Goal: Task Accomplishment & Management: Complete application form

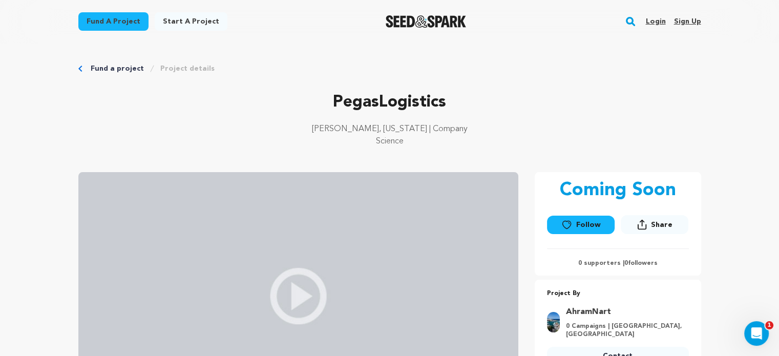
click at [658, 24] on link "Login" at bounding box center [656, 21] width 20 height 16
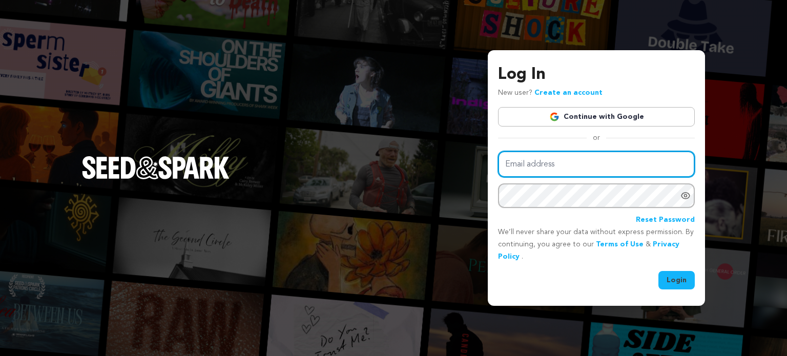
type input "[EMAIL_ADDRESS][DOMAIN_NAME]"
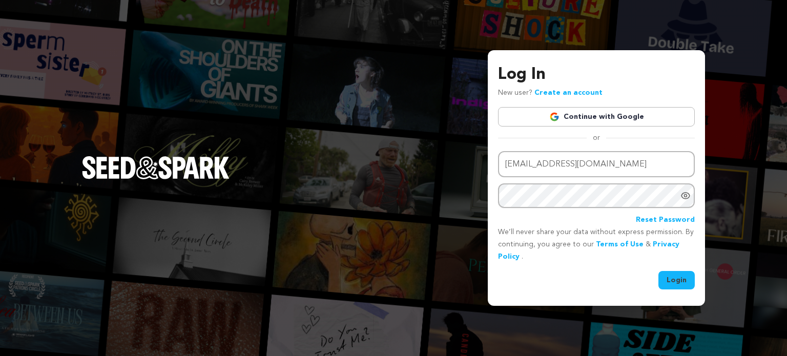
click at [689, 284] on button "Login" at bounding box center [676, 280] width 36 height 18
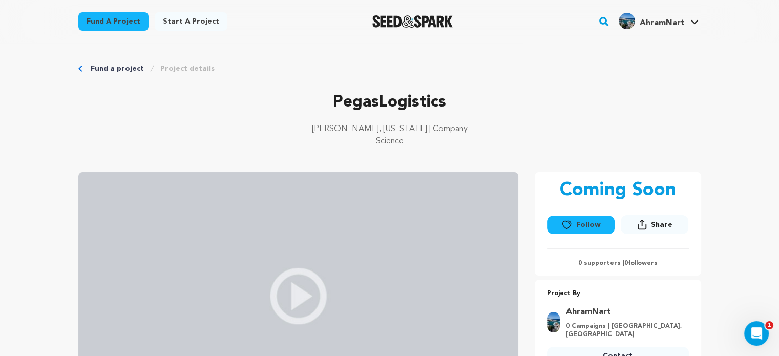
drag, startPoint x: 184, startPoint y: 23, endPoint x: 191, endPoint y: 23, distance: 7.2
click at [184, 22] on link "Start a project" at bounding box center [191, 21] width 73 height 18
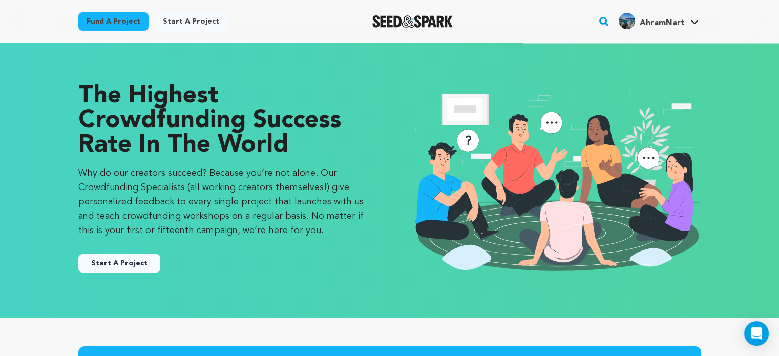
click at [104, 262] on button "Start A Project" at bounding box center [119, 263] width 82 height 18
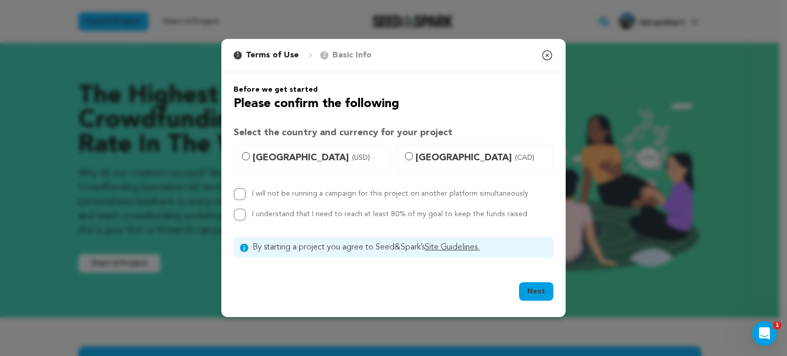
click at [252, 157] on label "United States (USD)" at bounding box center [312, 158] width 157 height 28
click at [250, 157] on input "United States (USD)" at bounding box center [246, 156] width 8 height 8
radio input "true"
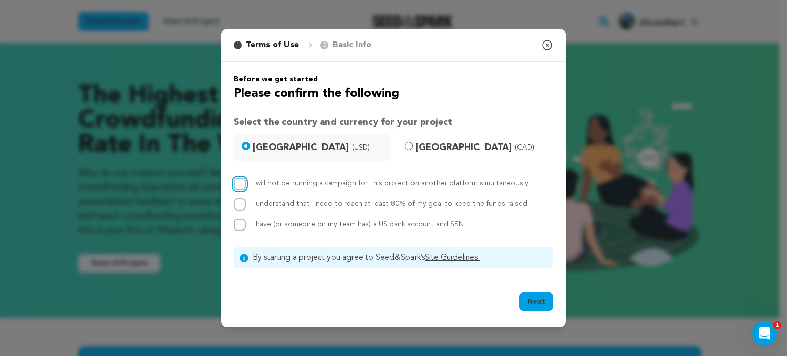
click at [244, 188] on input "I will not be running a campaign for this project on another platform simultane…" at bounding box center [240, 184] width 12 height 12
checkbox input "true"
click at [246, 210] on div "I understand that I need to reach at least 80% of my goal to keep the funds rai…" at bounding box center [394, 204] width 320 height 12
click at [240, 227] on input "I have (or someone on my team has) a US bank account and SSN" at bounding box center [240, 225] width 12 height 12
checkbox input "true"
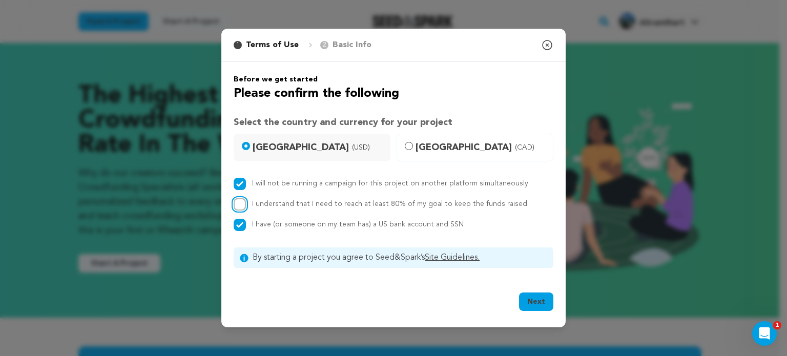
drag, startPoint x: 238, startPoint y: 208, endPoint x: 400, endPoint y: 260, distance: 170.0
click at [238, 208] on input "I understand that I need to reach at least 80% of my goal to keep the funds rai…" at bounding box center [240, 204] width 12 height 12
checkbox input "true"
drag, startPoint x: 525, startPoint y: 299, endPoint x: 532, endPoint y: 295, distance: 9.0
click at [526, 299] on button "Next" at bounding box center [536, 302] width 34 height 18
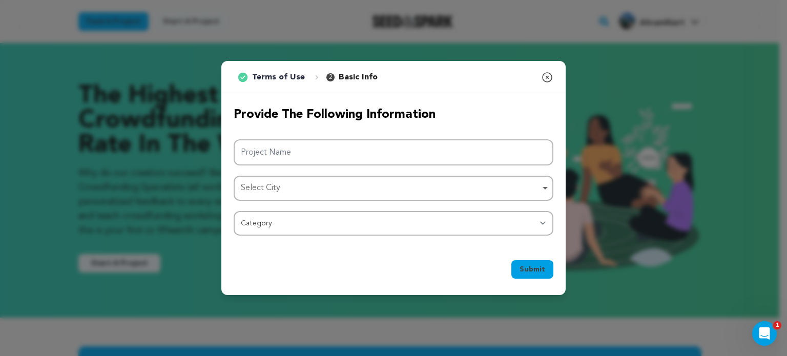
click at [289, 165] on div "Project Name Select City Select City Remove item Select City Category Film Feat…" at bounding box center [394, 187] width 320 height 96
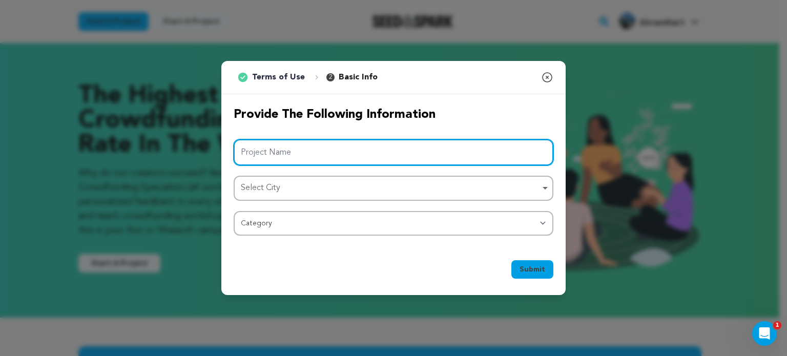
click at [360, 148] on input "Project Name" at bounding box center [394, 152] width 320 height 26
paste input "Core 24/7"
click at [268, 188] on div "Select City Remove item" at bounding box center [390, 188] width 299 height 15
type input "Core 24/7"
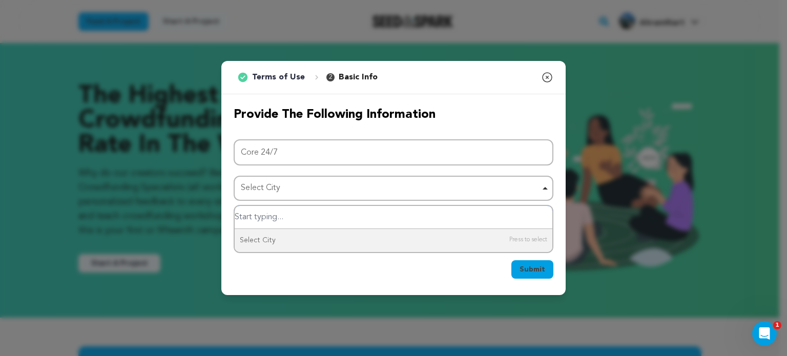
click at [278, 221] on input "Select City" at bounding box center [394, 217] width 318 height 23
type input "er"
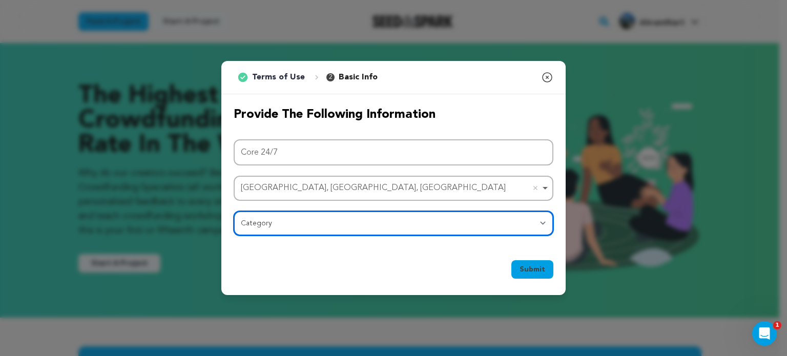
click at [265, 225] on select "Category Film Feature Film Short Series Film Festival Company Music Video VR Ex…" at bounding box center [394, 223] width 320 height 25
select select "10117"
click at [234, 211] on select "Category Film Feature Film Short Series Film Festival Company Music Video VR Ex…" at bounding box center [394, 223] width 320 height 25
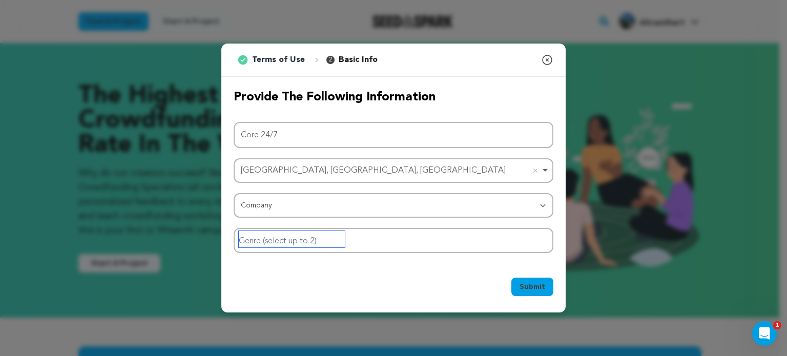
click at [299, 237] on input "Genre (select up to 2)" at bounding box center [292, 239] width 106 height 16
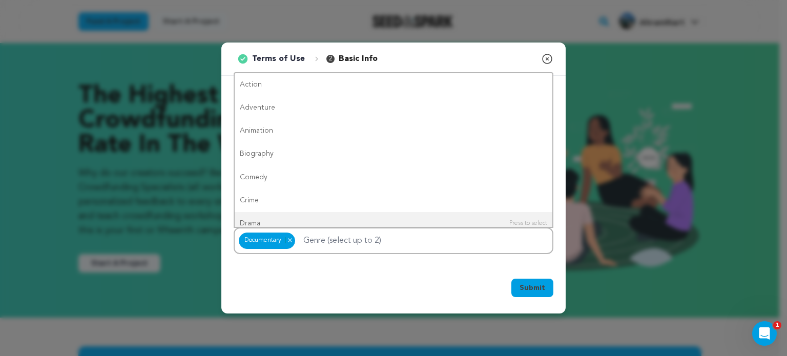
click at [537, 288] on span "Submit" at bounding box center [533, 288] width 26 height 10
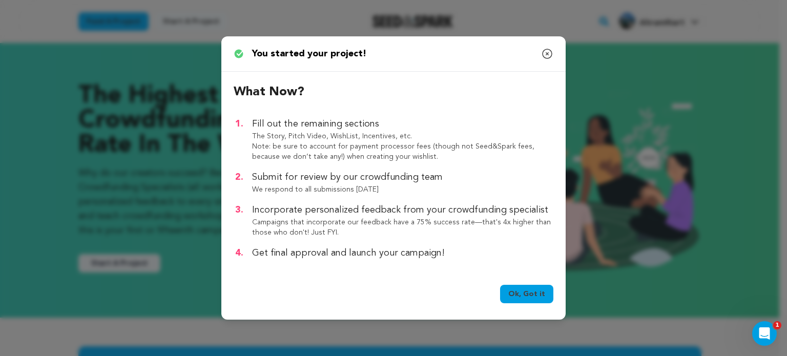
click at [531, 300] on link "Ok, Got it" at bounding box center [526, 294] width 53 height 18
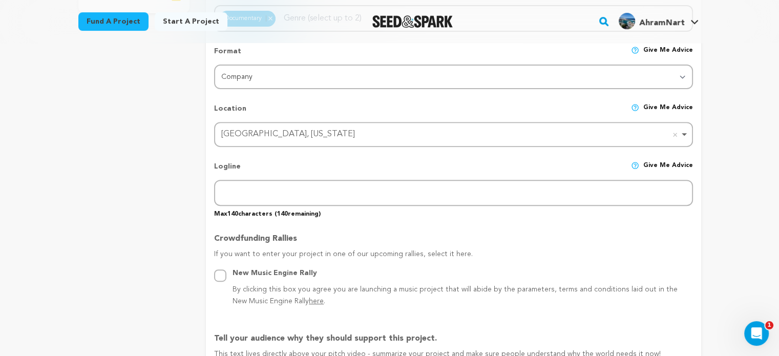
scroll to position [338, 0]
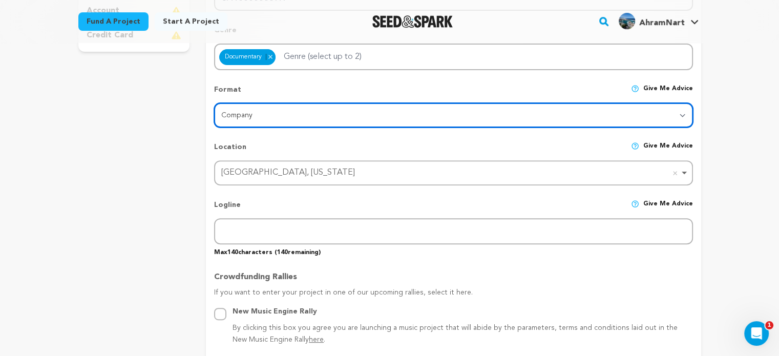
click at [266, 107] on select "Category Film Feature Film Short Series VR Experience Film Festival Company Mus…" at bounding box center [453, 115] width 479 height 25
click at [276, 108] on select "Category Film Feature Film Short Series VR Experience Film Festival Company Mus…" at bounding box center [453, 115] width 479 height 25
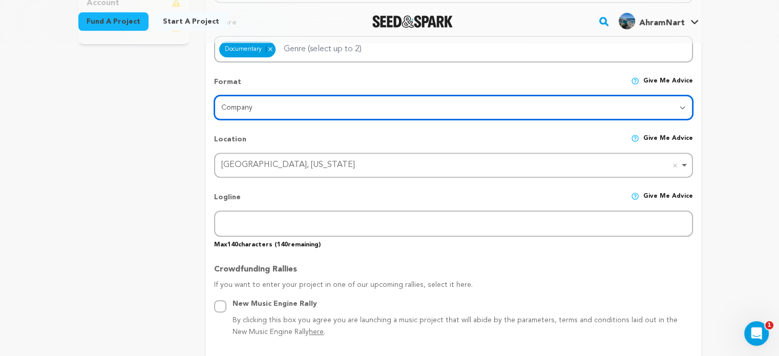
scroll to position [348, 0]
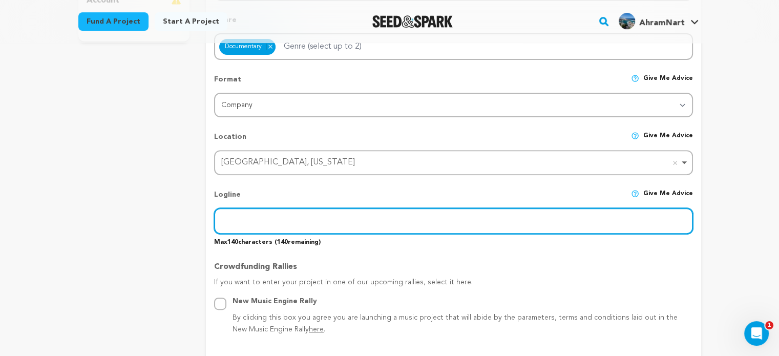
click at [249, 214] on input "text" at bounding box center [453, 221] width 479 height 26
paste input "Аутсорсинг DevOps — это модель, при которой компания передаёт задачи по построе…"
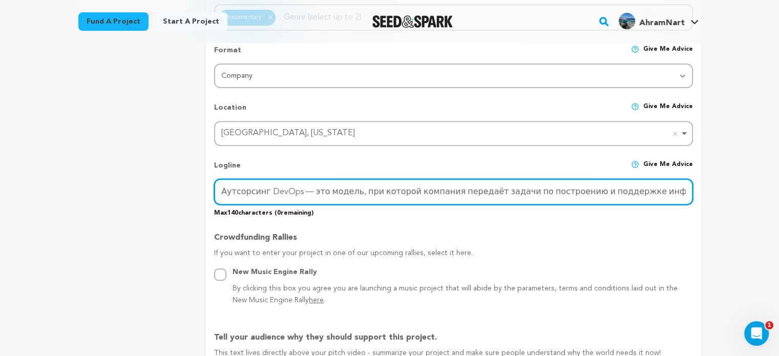
drag, startPoint x: 656, startPoint y: 186, endPoint x: 10, endPoint y: 172, distance: 646.3
drag, startPoint x: 128, startPoint y: 171, endPoint x: 0, endPoint y: 170, distance: 128.1
paste input "Core 24/7 — лидер рынка DevOps в Казахстане"
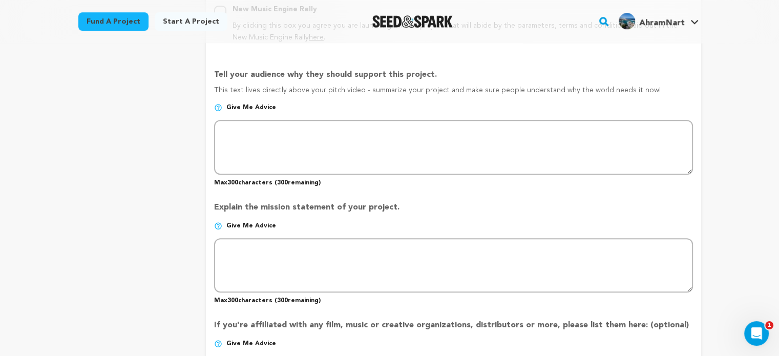
scroll to position [643, 0]
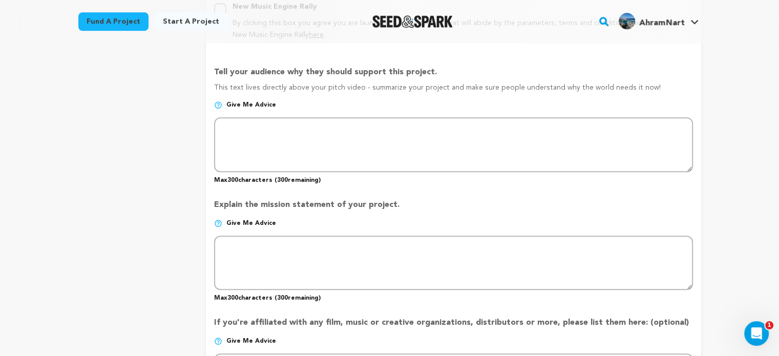
type input "Core 24/7 — лидер рынка DevOps в Казахстане"
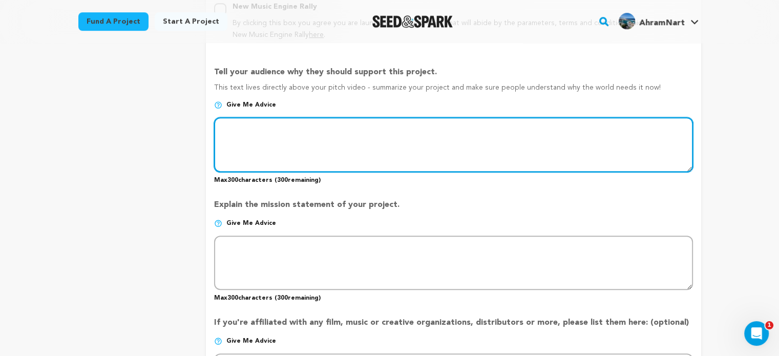
click at [280, 137] on textarea at bounding box center [453, 144] width 479 height 54
paste textarea "Core 24/7 — лидер рынка DevOps в Казахстане"
type textarea "Core 24/7 — лидер рынка DevOps в Казахстане"
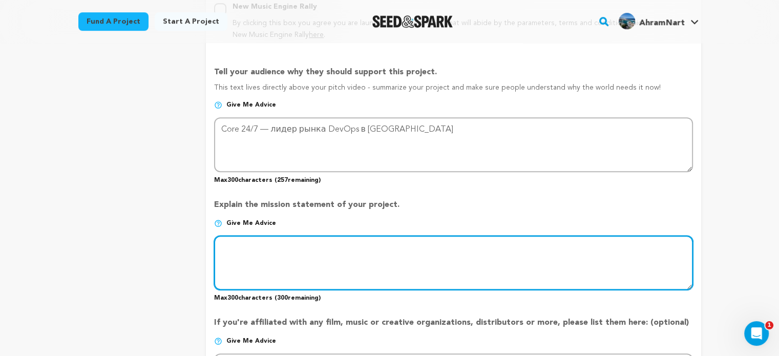
paste textarea "Core 24/7 — лидер рынка DevOps в Казахстане"
drag, startPoint x: 256, startPoint y: 244, endPoint x: 394, endPoint y: 338, distance: 167.0
click at [256, 245] on textarea at bounding box center [453, 263] width 479 height 54
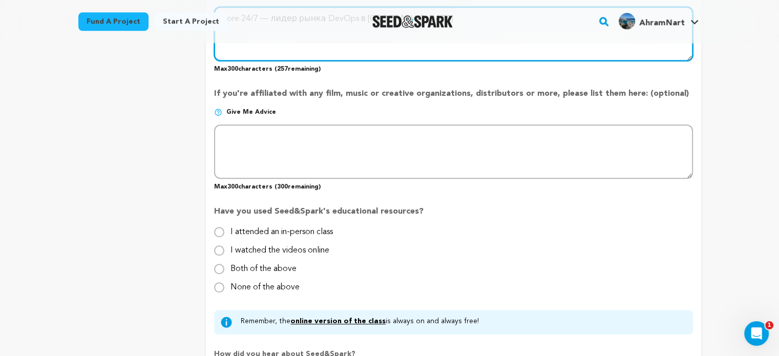
scroll to position [874, 0]
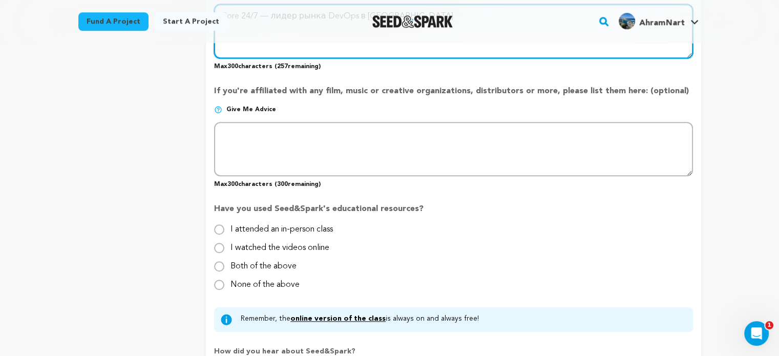
type textarea "Core 24/7 — лидер рынка DevOps в Казахстане"
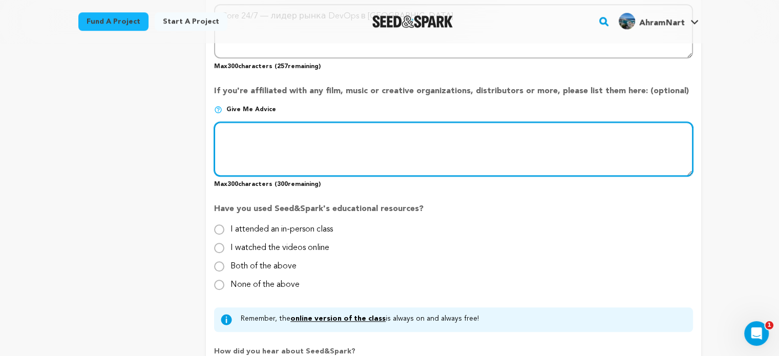
click at [344, 149] on textarea at bounding box center [453, 149] width 479 height 54
paste textarea "Core 24/7 — лидер рынка DevOps в Казахстане"
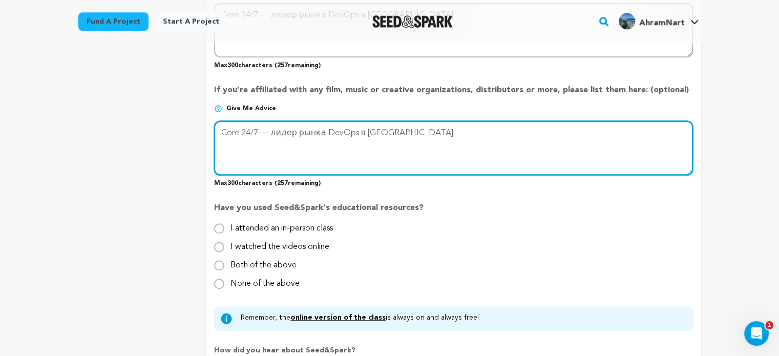
scroll to position [1043, 0]
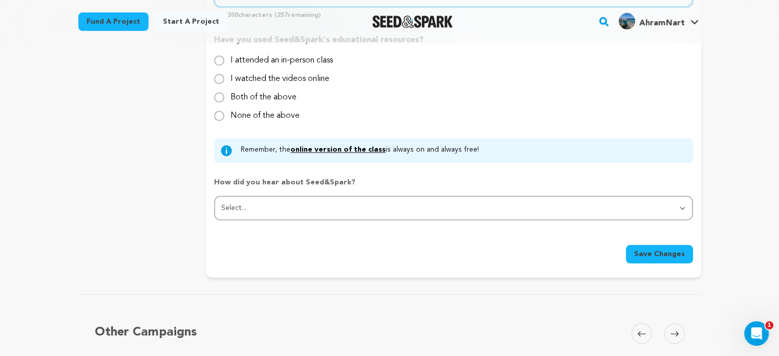
type textarea "Core 24/7 — лидер рынка DevOps в Казахстане"
click at [217, 55] on input "I attended an in-person class" at bounding box center [219, 60] width 10 height 10
radio input "true"
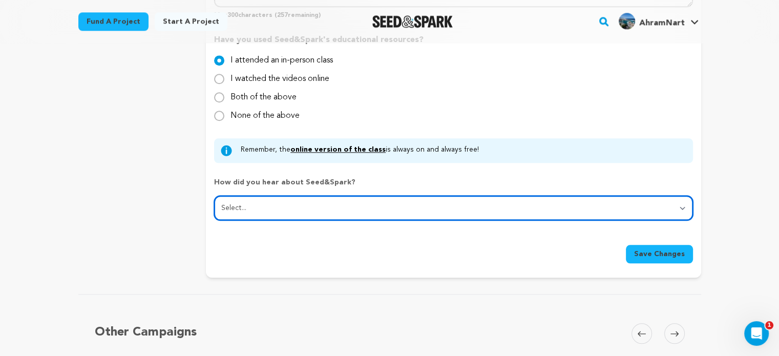
click at [256, 204] on select "Select... From a friend Social media Film festival or film organization Took an…" at bounding box center [453, 208] width 479 height 25
select select "1"
click at [214, 196] on select "Select... From a friend Social media Film festival or film organization Took an…" at bounding box center [453, 208] width 479 height 25
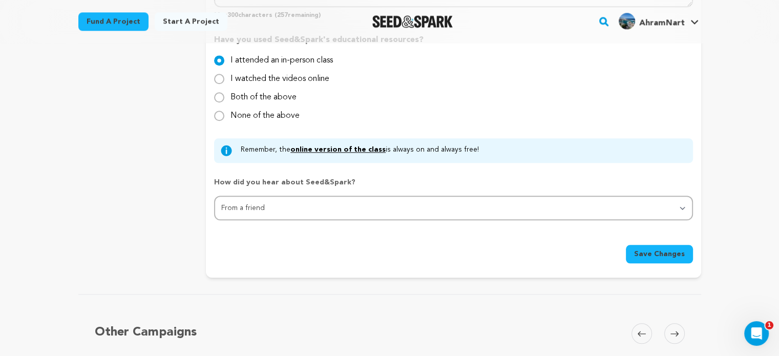
click at [676, 254] on span "Save Changes" at bounding box center [659, 254] width 51 height 10
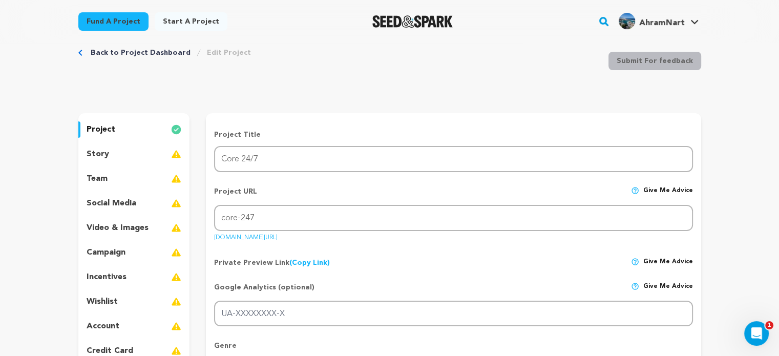
scroll to position [0, 0]
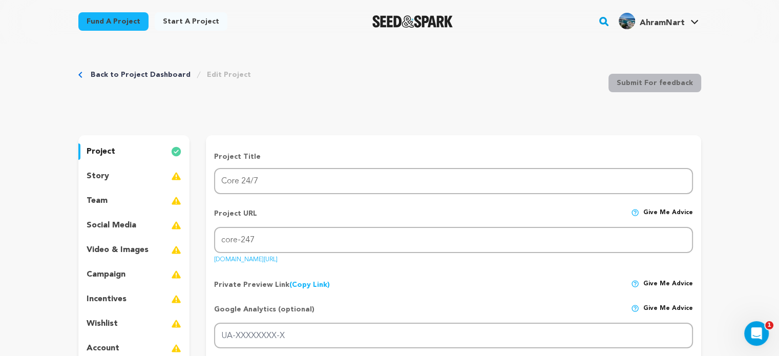
click at [96, 176] on p "story" at bounding box center [98, 176] width 23 height 12
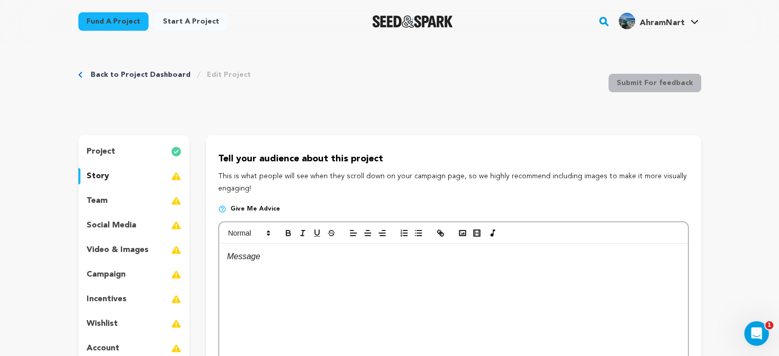
click at [262, 253] on p at bounding box center [453, 256] width 453 height 13
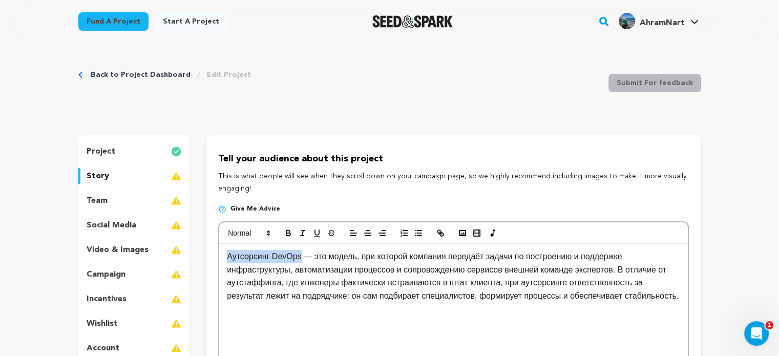
drag, startPoint x: 300, startPoint y: 257, endPoint x: 227, endPoint y: 259, distance: 72.3
click at [227, 259] on p "Аутсорсинг DevOps — это модель, при которой компания передаёт задачи по построе…" at bounding box center [453, 276] width 453 height 52
click at [236, 258] on p "devops outsourcing — это модель, при которой компания передаёт задачи по постро…" at bounding box center [453, 276] width 453 height 52
click at [234, 261] on p "devops outsourcing — это модель, при которой компания передаёт задачи по постро…" at bounding box center [453, 276] width 453 height 52
click at [232, 262] on p "devops outsourcing — это модель, при которой компания передаёт задачи по постро…" at bounding box center [453, 276] width 453 height 52
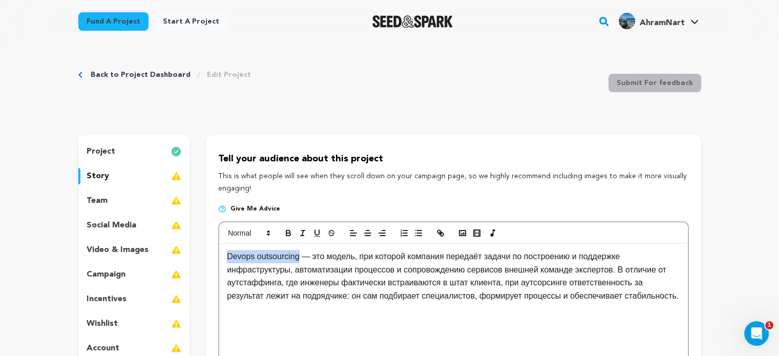
drag, startPoint x: 226, startPoint y: 260, endPoint x: 300, endPoint y: 257, distance: 73.8
click at [299, 258] on div "Devops outsourcing — это модель, при которой компания передаёт задачи по постро…" at bounding box center [453, 321] width 468 height 154
click at [438, 234] on icon "button" at bounding box center [440, 232] width 4 height 4
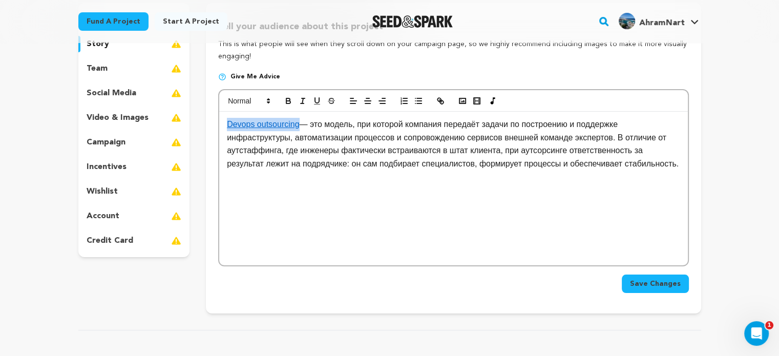
scroll to position [153, 0]
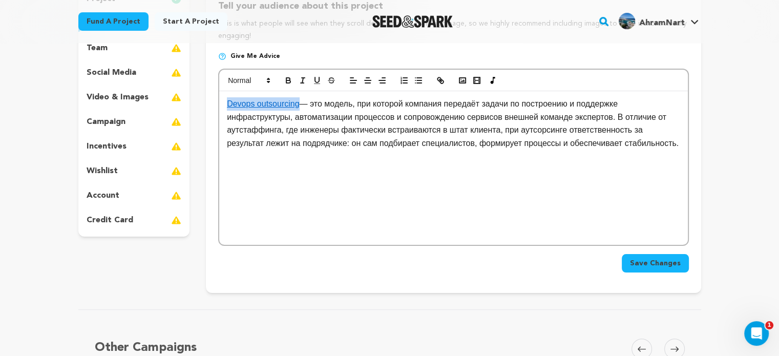
click at [641, 265] on span "Save Changes" at bounding box center [655, 263] width 51 height 10
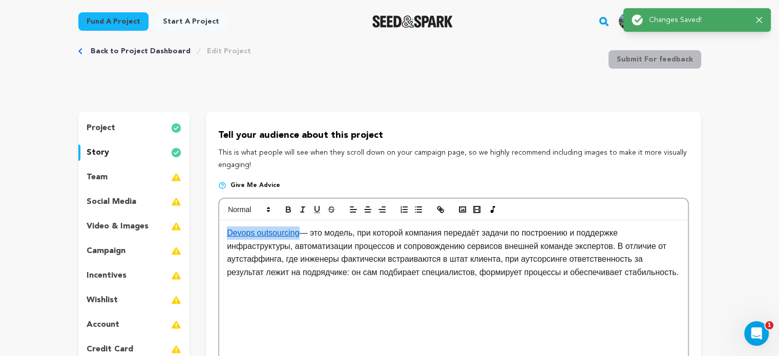
scroll to position [0, 0]
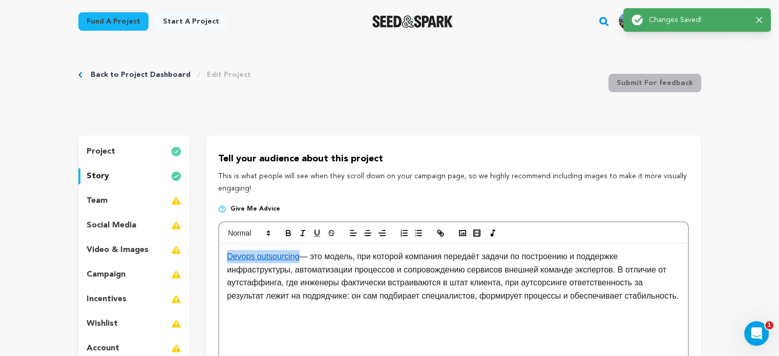
click at [143, 76] on link "Back to Project Dashboard" at bounding box center [141, 75] width 100 height 10
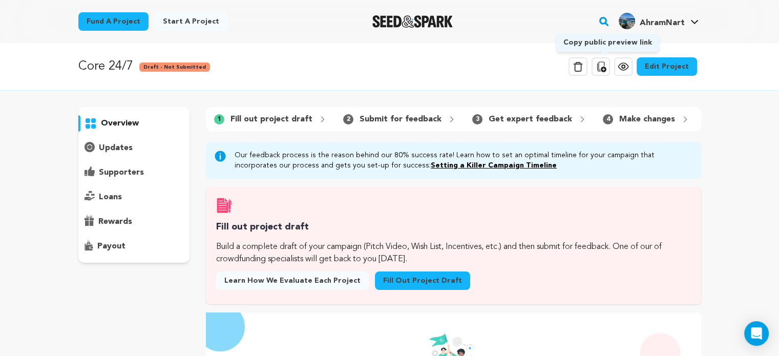
click at [604, 69] on icon at bounding box center [601, 66] width 12 height 12
